Goal: Information Seeking & Learning: Learn about a topic

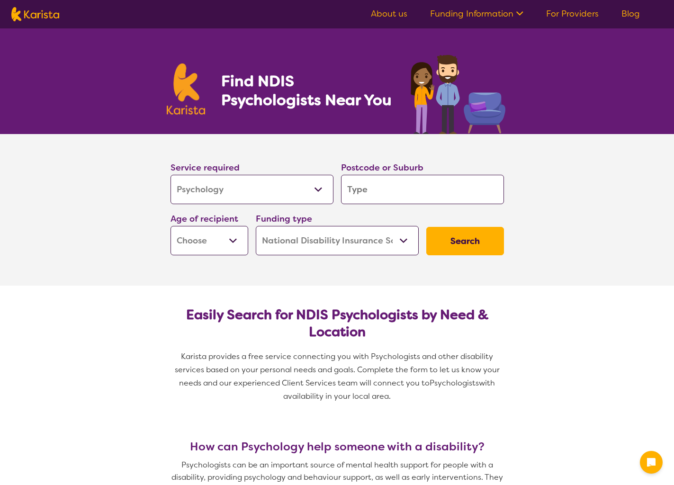
select select "Psychology"
select select "NDIS"
select select "Psychology"
select select "NDIS"
click at [358, 190] on input "search" at bounding box center [422, 189] width 163 height 29
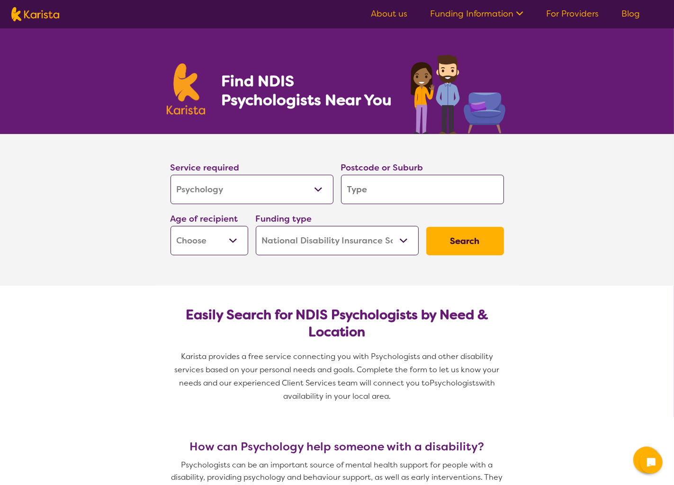
type input "3171"
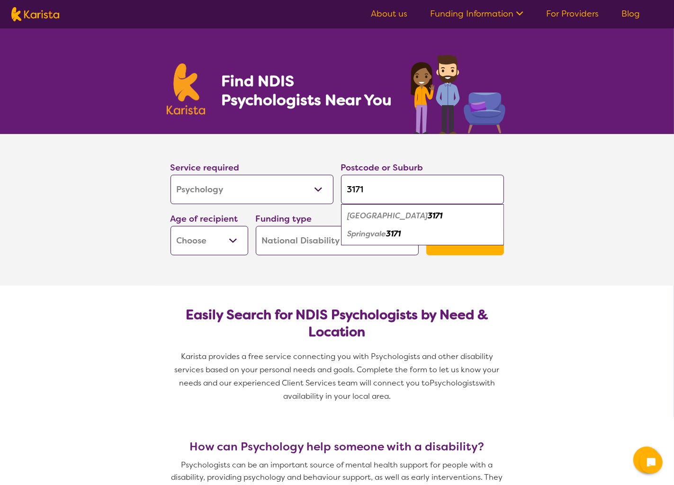
click at [235, 239] on select "Early Childhood - 0 to 9 Child - 10 to 11 Adolescent - 12 to 17 Adult - 18 to 6…" at bounding box center [209, 240] width 78 height 29
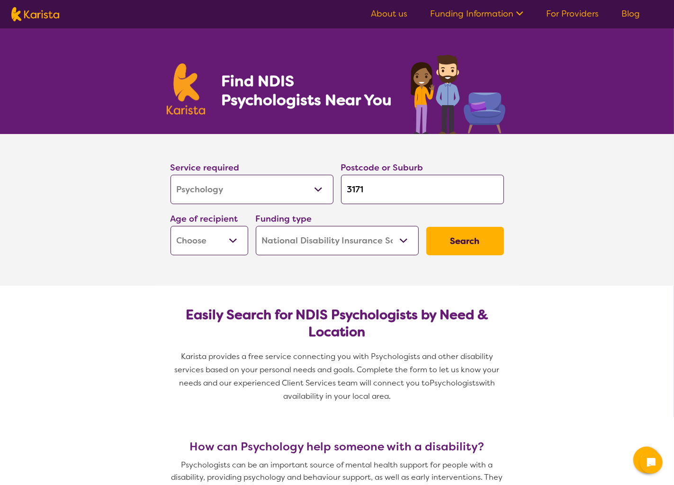
select select "EC"
click at [170, 226] on select "Early Childhood - 0 to 9 Child - 10 to 11 Adolescent - 12 to 17 Adult - 18 to 6…" at bounding box center [209, 240] width 78 height 29
select select "EC"
click at [325, 241] on select "Home Care Package (HCP) National Disability Insurance Scheme (NDIS) I don't know" at bounding box center [337, 240] width 163 height 29
click at [256, 226] on select "Home Care Package (HCP) National Disability Insurance Scheme (NDIS) I don't know" at bounding box center [337, 240] width 163 height 29
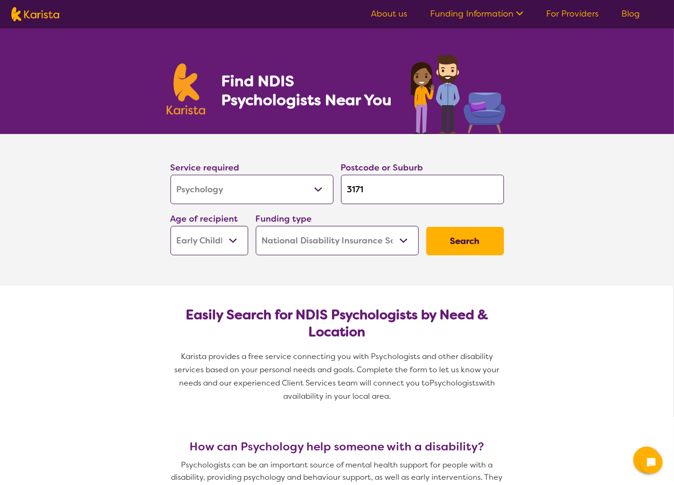
click at [472, 245] on button "Search" at bounding box center [465, 241] width 78 height 28
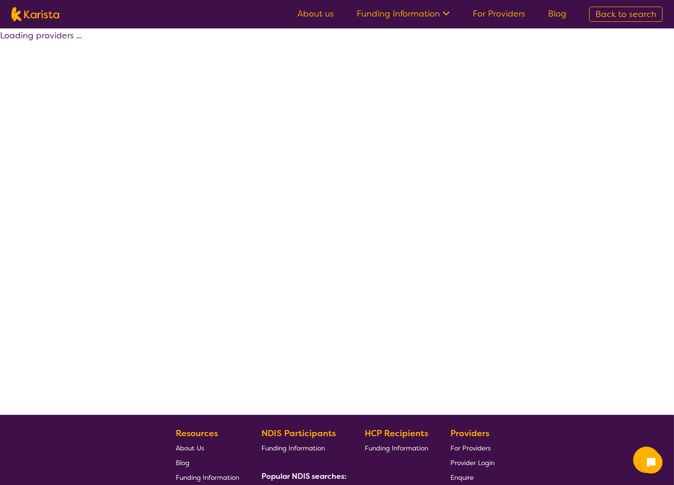
select select "by_score"
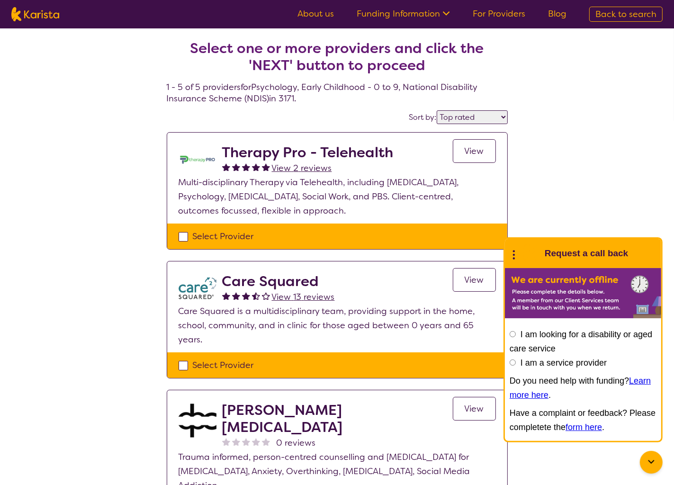
click at [462, 143] on link "View" at bounding box center [474, 151] width 43 height 24
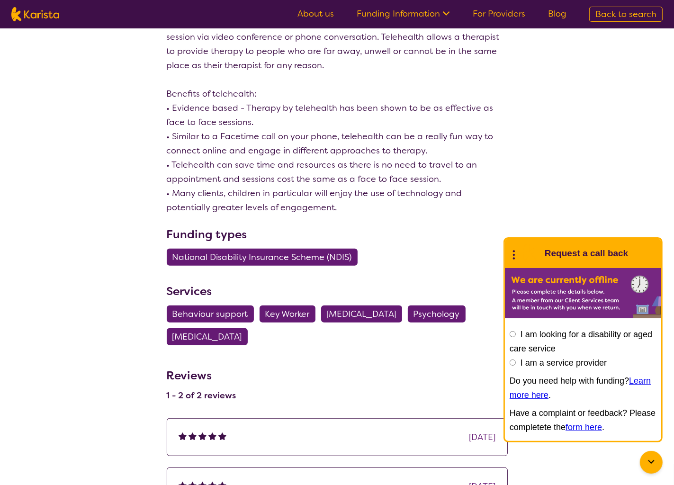
scroll to position [379, 0]
select select "by_score"
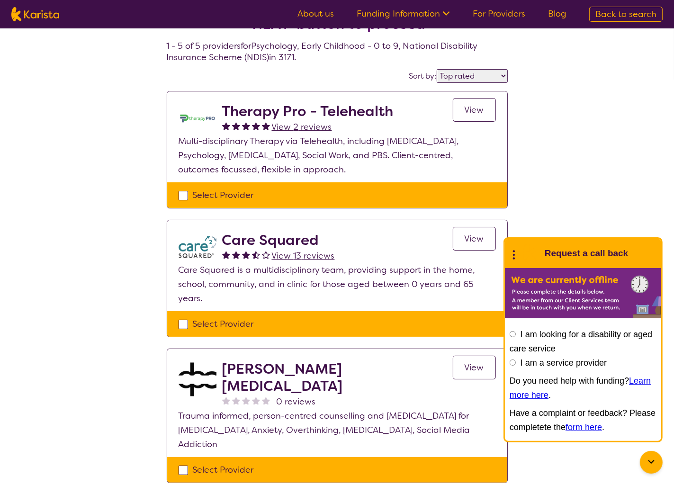
scroll to position [47, 0]
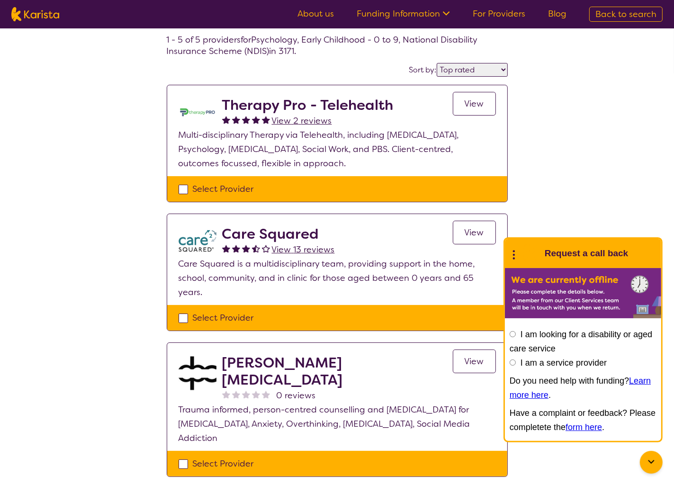
click at [473, 229] on span "View" at bounding box center [473, 232] width 19 height 11
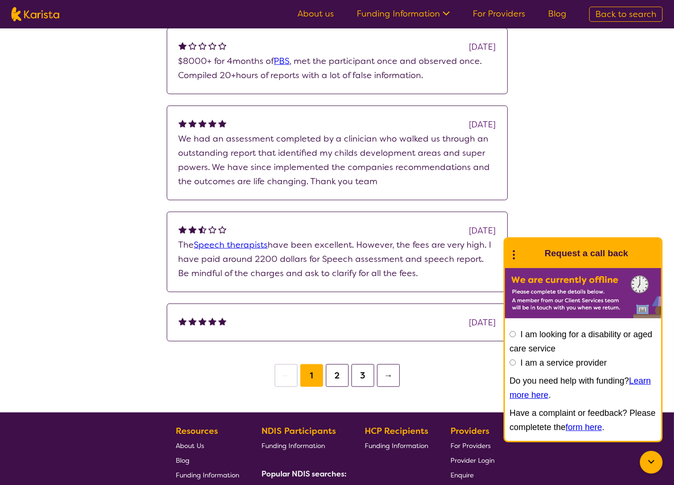
scroll to position [947, 0]
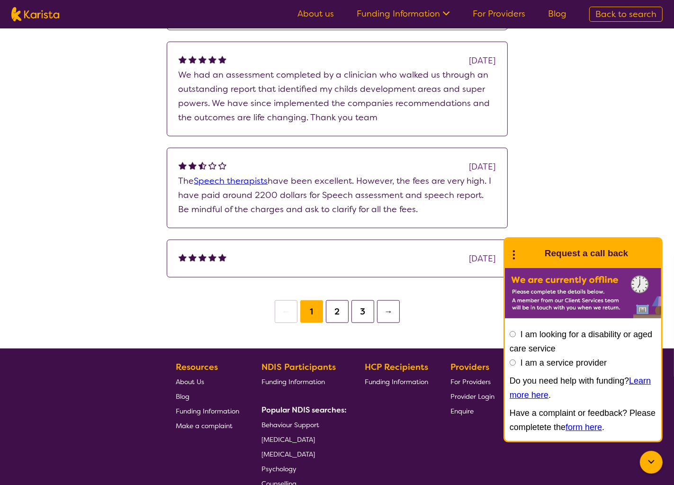
click at [335, 316] on button "2" at bounding box center [337, 311] width 23 height 23
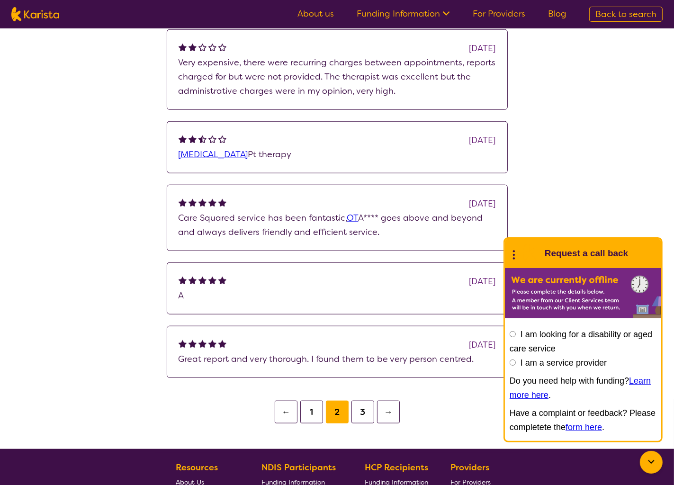
scroll to position [821, 0]
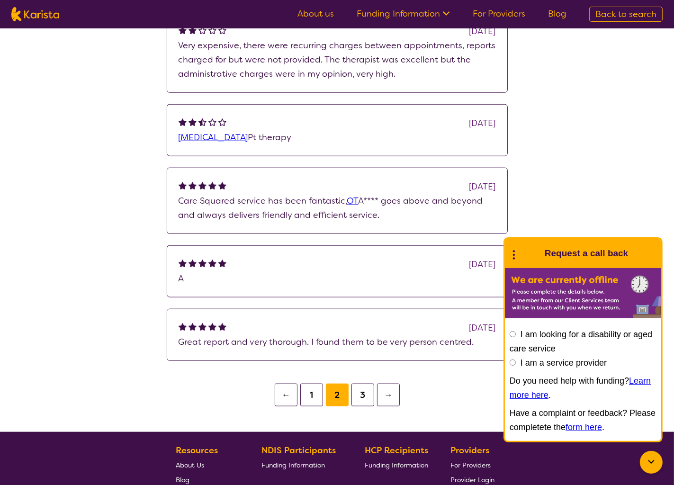
click at [369, 395] on button "3" at bounding box center [362, 395] width 23 height 23
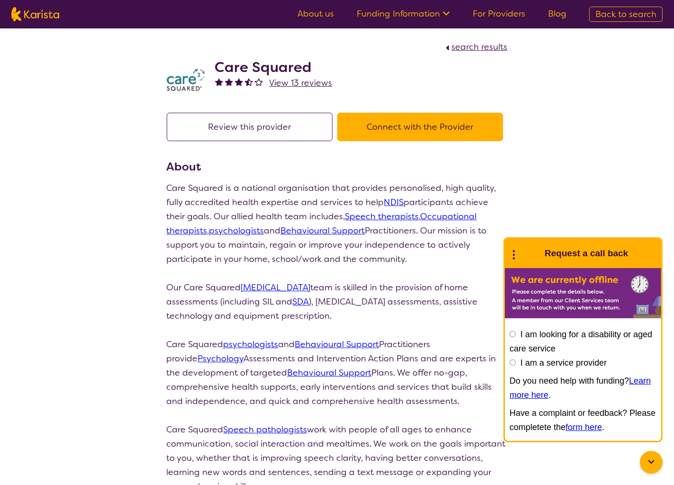
click at [510, 331] on input "I am looking for a disability or aged care service" at bounding box center [512, 334] width 6 height 6
